Goal: Information Seeking & Learning: Learn about a topic

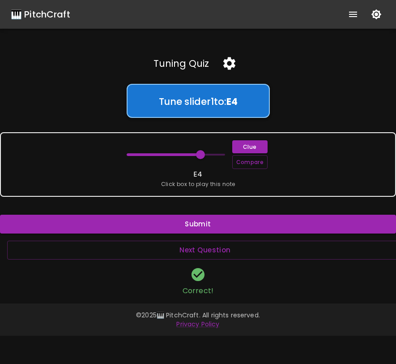
click at [232, 65] on icon "button" at bounding box center [230, 63] width 12 height 13
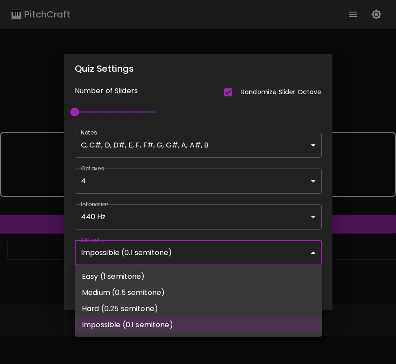
click at [142, 246] on body "🎹 PitchCraft About Badges Wizard Reading Pro Log Out Tuning Quiz Tune slider 1 …" at bounding box center [198, 182] width 396 height 364
click at [166, 283] on li "Easy (1 semitone)" at bounding box center [198, 276] width 247 height 16
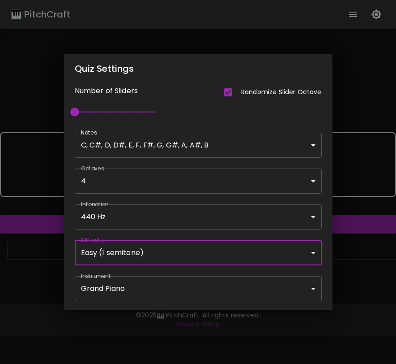
type input "53"
type input "Easy (1 semitone)"
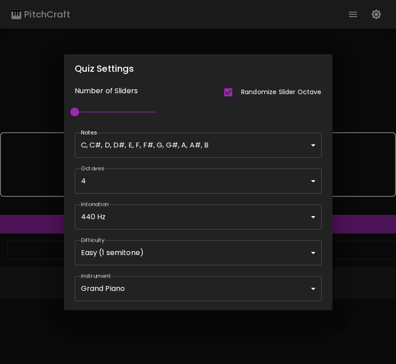
click at [374, 274] on div "Quiz Settings Number of Sliders Randomize Slider Octave 1 Notes C, C#, D, D#, E…" at bounding box center [198, 182] width 396 height 364
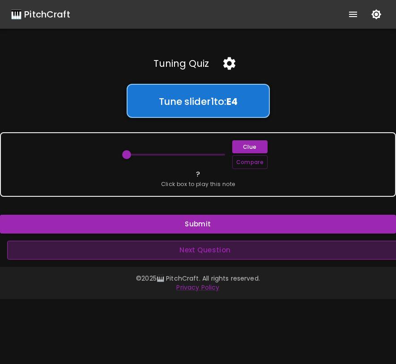
click at [185, 250] on button "Next Question" at bounding box center [205, 250] width 396 height 19
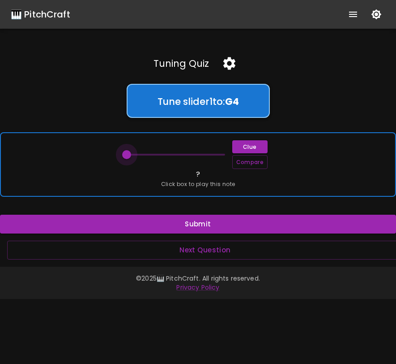
click at [125, 155] on span at bounding box center [126, 154] width 9 height 9
drag, startPoint x: 125, startPoint y: 155, endPoint x: 156, endPoint y: 153, distance: 30.5
click at [156, 153] on span at bounding box center [159, 154] width 9 height 9
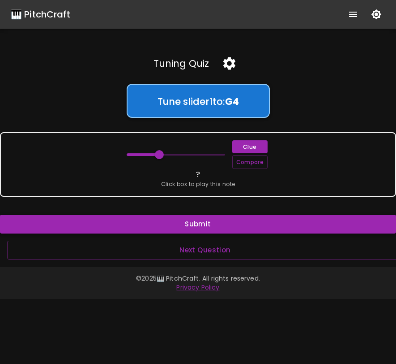
click at [217, 221] on button "Submit" at bounding box center [198, 224] width 396 height 19
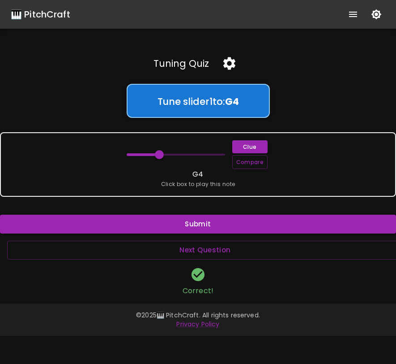
click at [231, 64] on icon "button" at bounding box center [230, 63] width 12 height 13
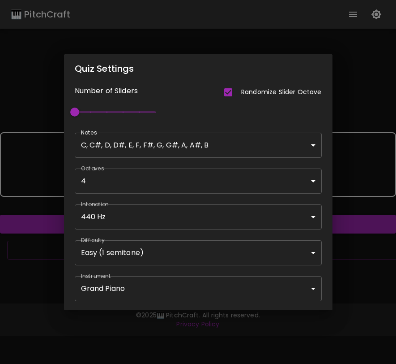
click at [208, 258] on body "🎹 PitchCraft About Badges Wizard Reading Pro Log Out Tuning Quiz Tune slider 1 …" at bounding box center [198, 182] width 396 height 364
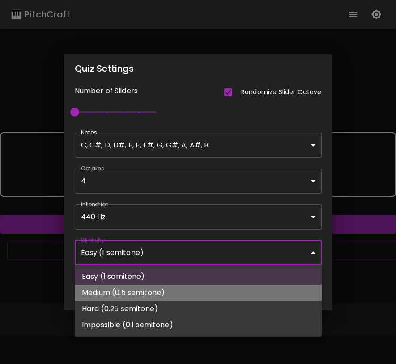
click at [200, 291] on li "Medium (0.5 semitone)" at bounding box center [198, 292] width 247 height 16
type input "67.5"
type input "Medium (0.5 semitone)"
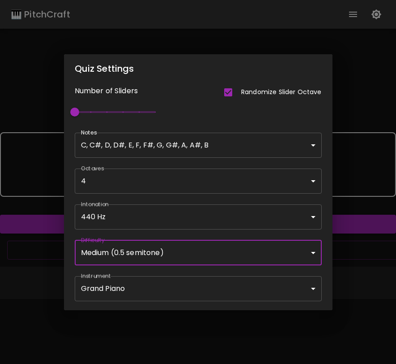
click at [283, 333] on div "Quiz Settings Number of Sliders Randomize Slider Octave 1 Notes C, C#, D, D#, E…" at bounding box center [198, 182] width 396 height 364
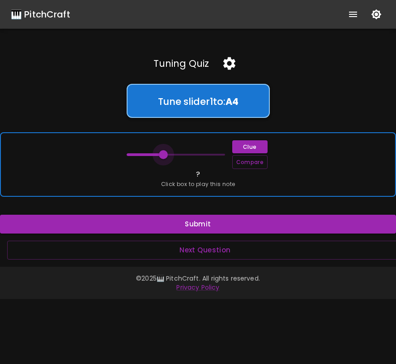
drag, startPoint x: 184, startPoint y: 157, endPoint x: 164, endPoint y: 161, distance: 19.7
click at [164, 159] on span at bounding box center [163, 154] width 9 height 9
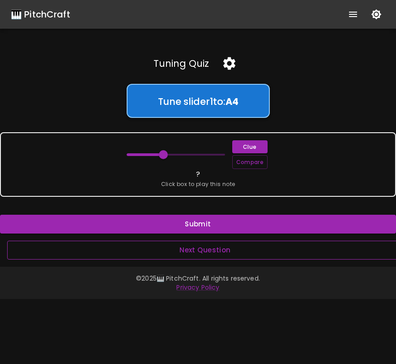
click at [190, 251] on button "Next Question" at bounding box center [205, 250] width 396 height 19
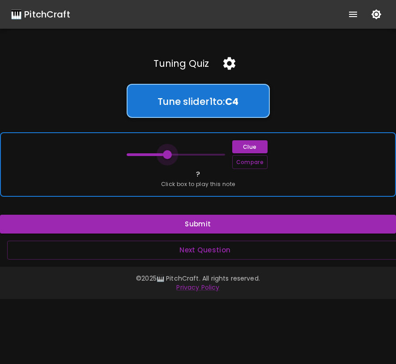
drag, startPoint x: 188, startPoint y: 155, endPoint x: 169, endPoint y: 157, distance: 19.3
click at [169, 157] on span at bounding box center [167, 154] width 9 height 9
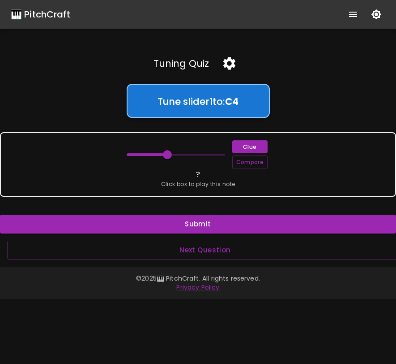
click at [233, 65] on icon "button" at bounding box center [230, 63] width 12 height 13
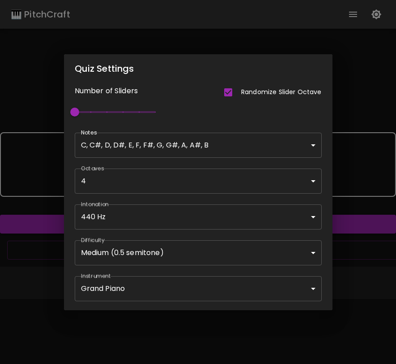
type input "63.5"
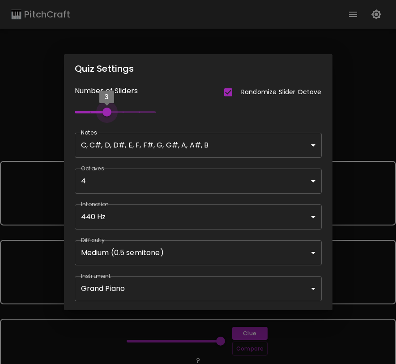
type input "4"
type input "67"
type input "67.5"
type input "63"
type input "5"
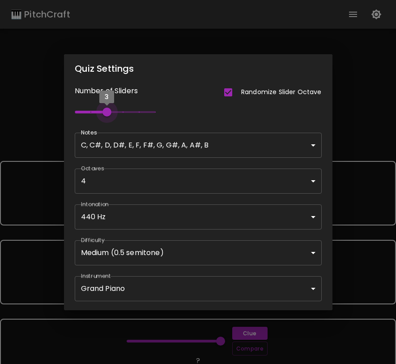
type input "69"
type input "62"
type input "60.5"
type input "6"
type input "58.5"
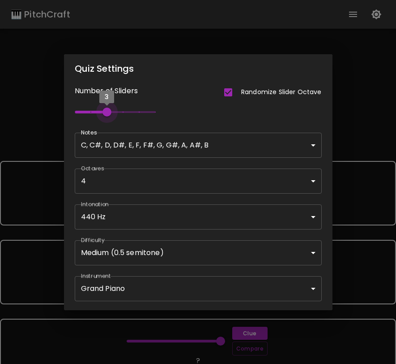
type input "64.5"
type input "65.5"
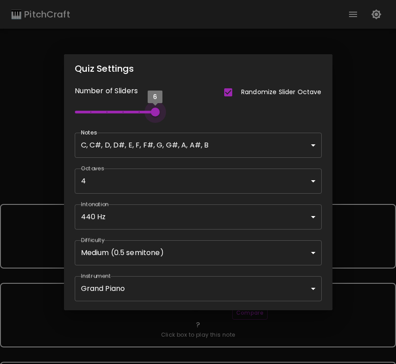
drag, startPoint x: 114, startPoint y: 112, endPoint x: 189, endPoint y: 120, distance: 75.6
click at [189, 120] on div "Number of Sliders Randomize Slider Octave 6" at bounding box center [193, 97] width 258 height 50
click at [387, 142] on div "Quiz Settings Number of Sliders Randomize Slider Octave 6 Notes C, C#, D, D#, E…" at bounding box center [198, 182] width 396 height 364
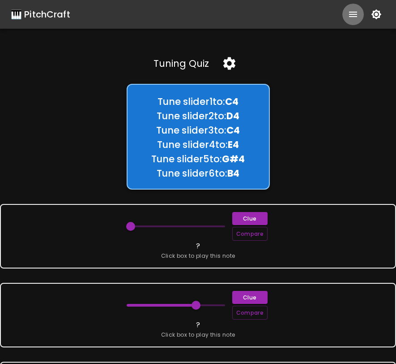
click at [346, 15] on button "show more" at bounding box center [354, 15] width 22 height 22
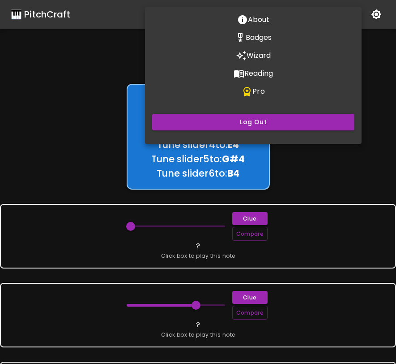
click at [256, 88] on p "Pro" at bounding box center [259, 91] width 12 height 11
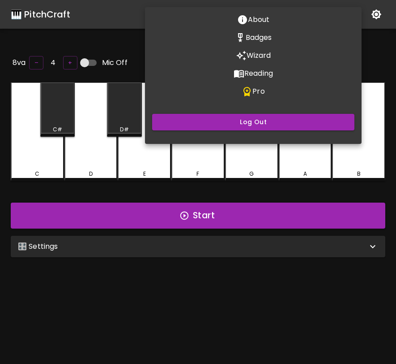
click at [208, 248] on div at bounding box center [198, 182] width 396 height 364
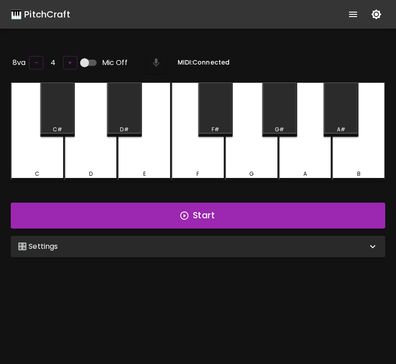
click at [204, 252] on div "🎛️ Settings" at bounding box center [198, 247] width 375 height 22
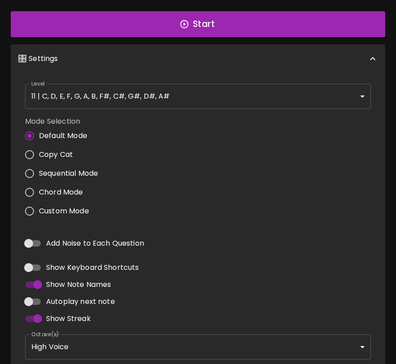
scroll to position [202, 0]
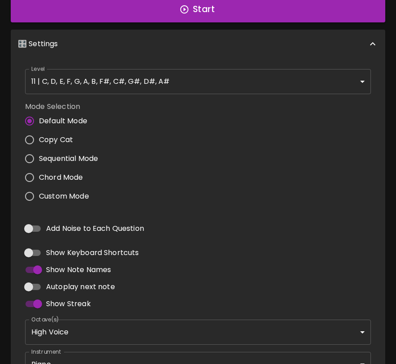
click at [56, 196] on span "Custom Mode" at bounding box center [64, 196] width 50 height 11
click at [39, 196] on input "Custom Mode" at bounding box center [29, 196] width 19 height 19
radio input "true"
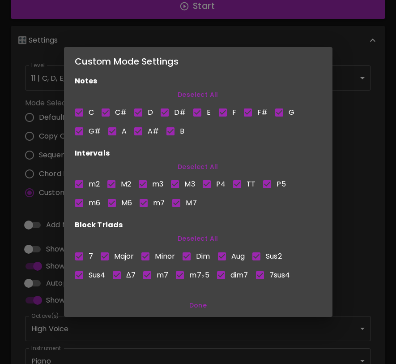
scroll to position [0, 0]
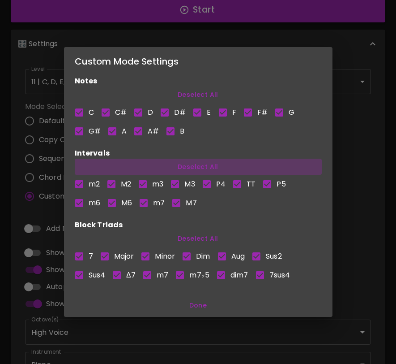
click at [201, 165] on button "Deselect All" at bounding box center [198, 167] width 247 height 17
checkbox input "false"
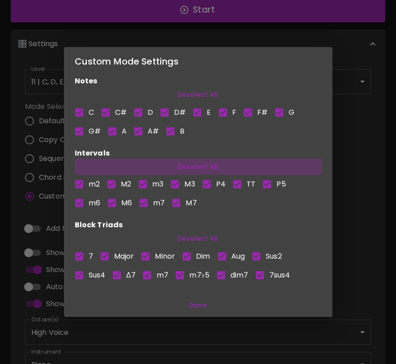
checkbox input "false"
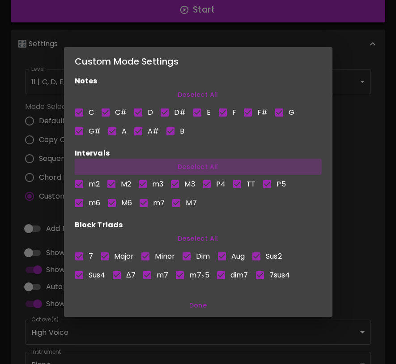
checkbox input "false"
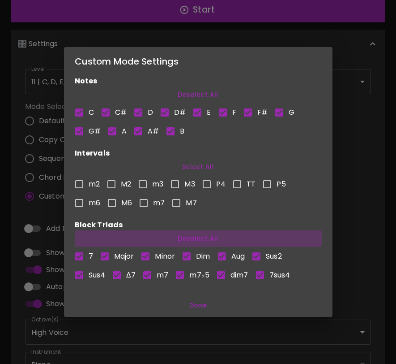
click at [198, 240] on button "Deselect All" at bounding box center [198, 238] width 247 height 17
checkbox input "false"
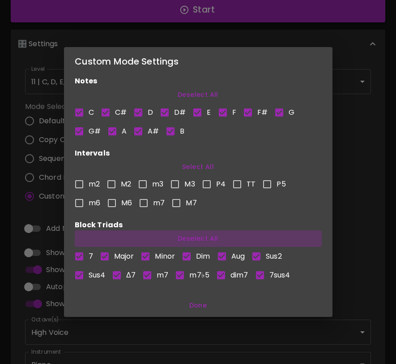
checkbox input "false"
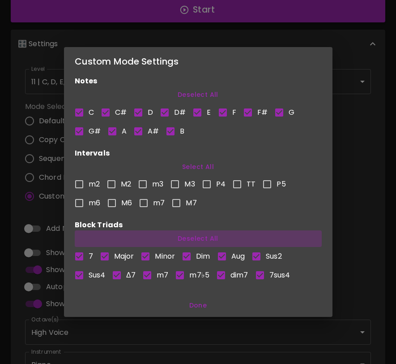
checkbox input "false"
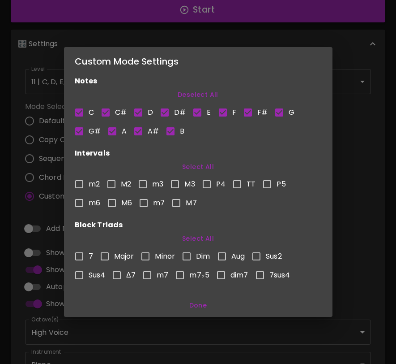
click at [225, 112] on input "F" at bounding box center [223, 112] width 19 height 19
checkbox input "false"
click at [176, 112] on span "D#" at bounding box center [180, 112] width 12 height 11
click at [174, 112] on input "D#" at bounding box center [164, 112] width 19 height 19
checkbox input "false"
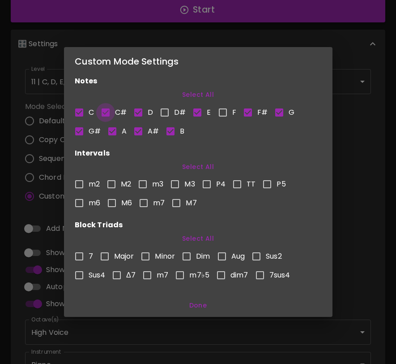
click at [111, 113] on input "C#" at bounding box center [105, 112] width 19 height 19
checkbox input "false"
click at [90, 131] on span "G#" at bounding box center [95, 131] width 12 height 11
click at [89, 131] on input "G#" at bounding box center [79, 131] width 19 height 19
checkbox input "false"
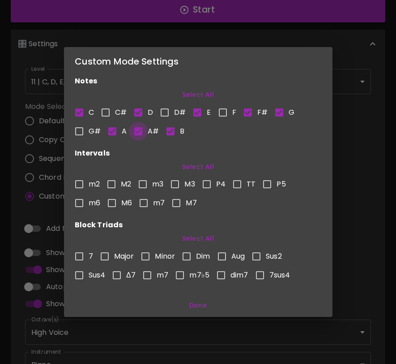
click at [138, 133] on input "A#" at bounding box center [138, 131] width 19 height 19
checkbox input "false"
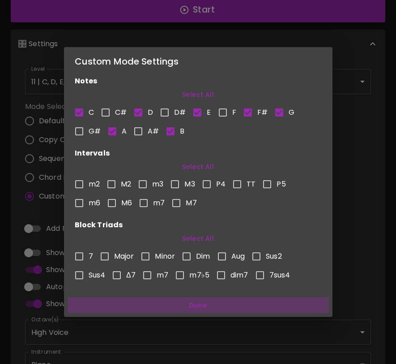
click at [202, 301] on button "Done" at bounding box center [199, 305] width 262 height 17
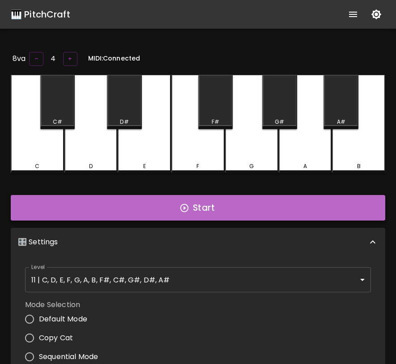
click at [195, 213] on button "Start" at bounding box center [198, 208] width 375 height 26
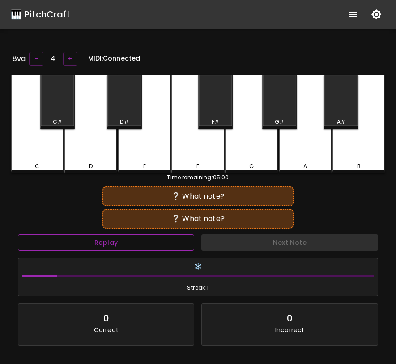
click at [168, 235] on button "Replay" at bounding box center [106, 242] width 176 height 17
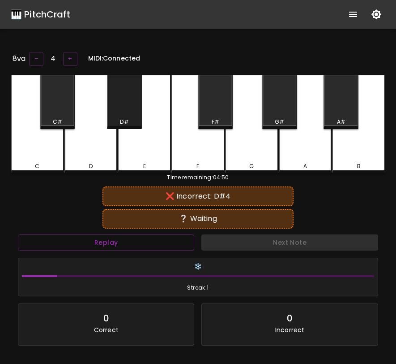
click at [125, 99] on div "D#" at bounding box center [124, 102] width 35 height 54
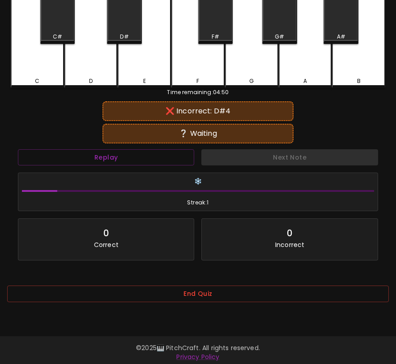
scroll to position [90, 0]
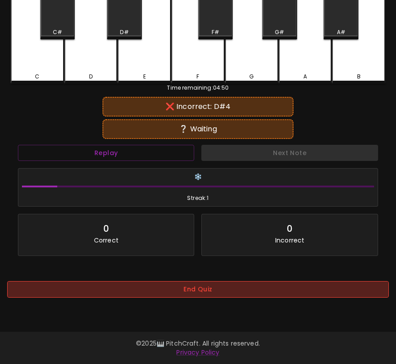
click at [230, 290] on button "End Quiz" at bounding box center [198, 289] width 382 height 17
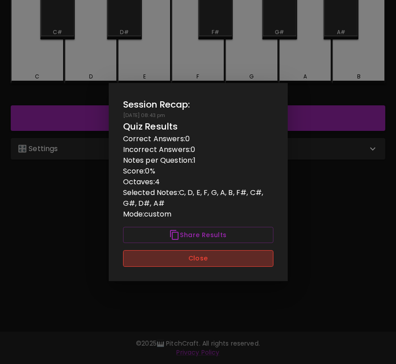
click at [207, 261] on button "Close" at bounding box center [198, 258] width 151 height 17
